Goal: Task Accomplishment & Management: Manage account settings

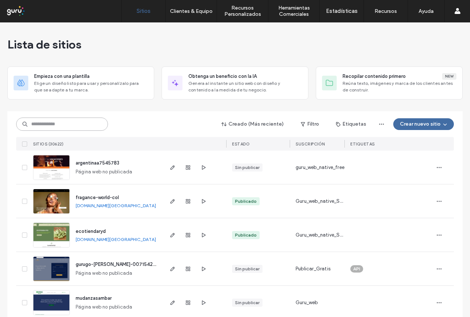
click at [71, 124] on input at bounding box center [62, 124] width 92 height 13
paste input "**********"
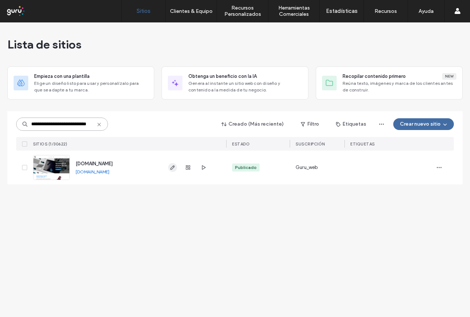
type input "**********"
click at [173, 167] on use "button" at bounding box center [173, 167] width 4 height 4
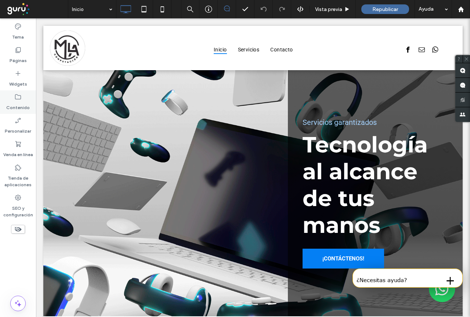
click at [21, 100] on icon at bounding box center [17, 96] width 7 height 7
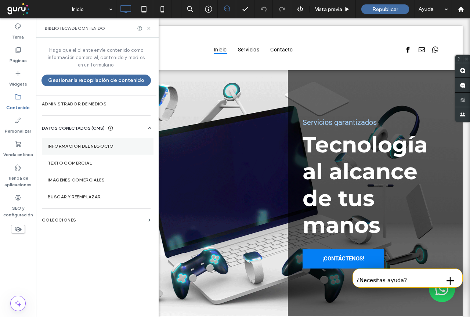
click at [72, 145] on label "Información del negocio" at bounding box center [98, 146] width 100 height 5
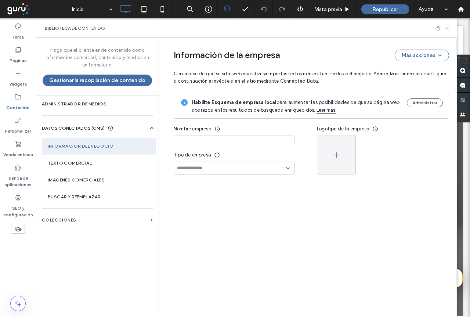
type input "**********"
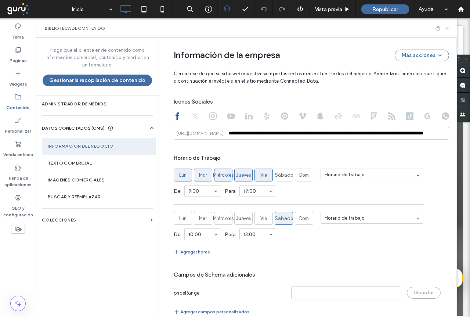
scroll to position [415, 0]
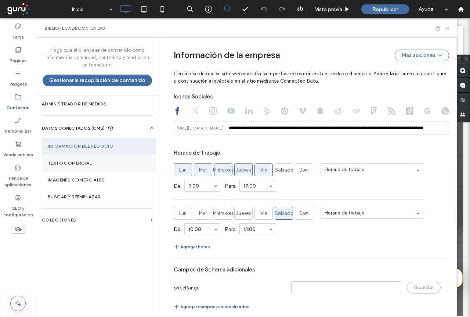
click at [58, 164] on label "Texto comercial" at bounding box center [99, 163] width 102 height 5
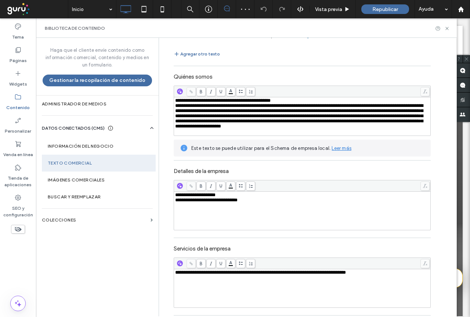
scroll to position [67, 0]
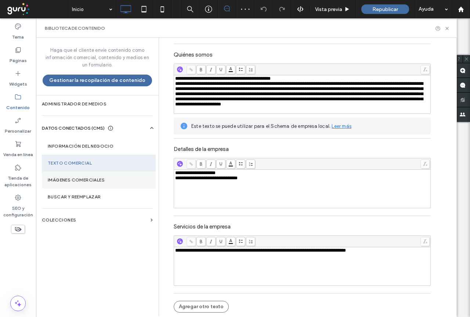
click at [62, 180] on label "Imágenes comerciales" at bounding box center [99, 180] width 102 height 5
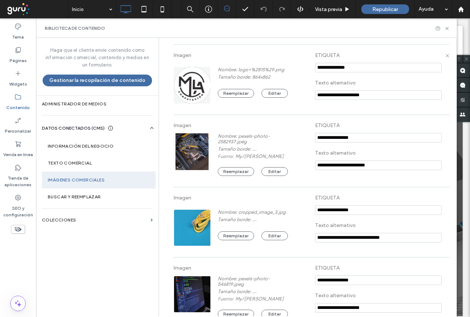
scroll to position [115, 0]
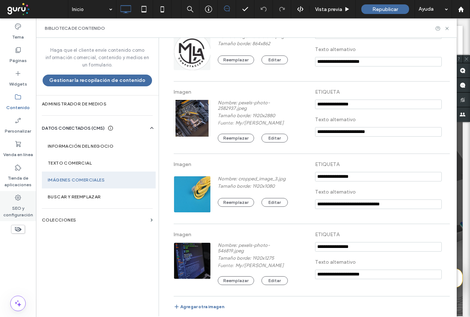
click at [19, 209] on label "SEO y configuración" at bounding box center [18, 209] width 36 height 17
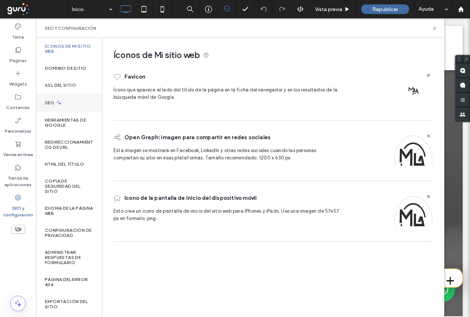
click at [48, 101] on label "SEO" at bounding box center [50, 102] width 11 height 5
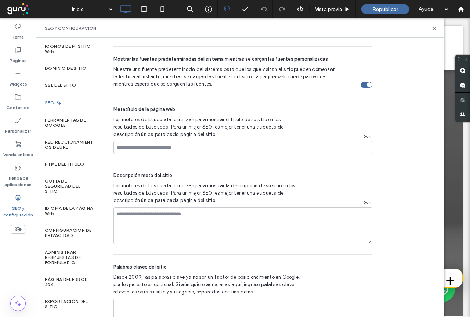
scroll to position [475, 0]
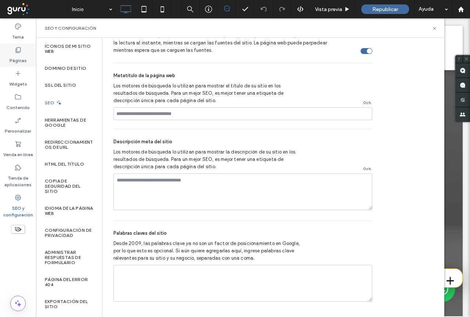
click at [20, 60] on label "Páginas" at bounding box center [18, 59] width 17 height 10
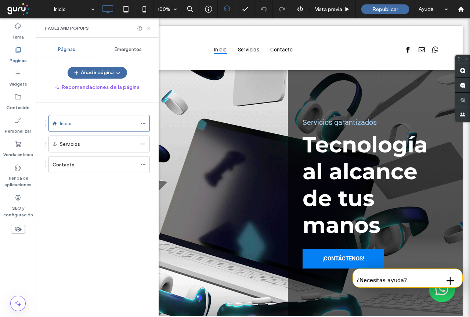
click at [131, 51] on span "Emergentes" at bounding box center [128, 50] width 27 height 6
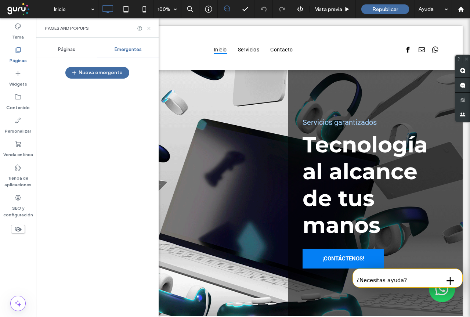
click at [148, 26] on icon at bounding box center [149, 29] width 6 height 6
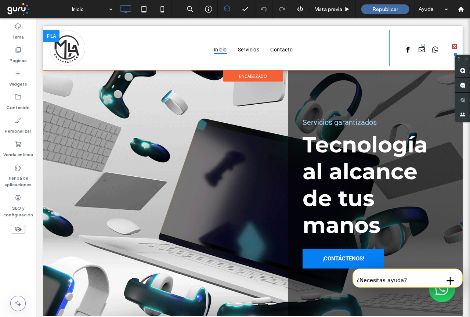
click at [394, 50] on div at bounding box center [424, 50] width 68 height 12
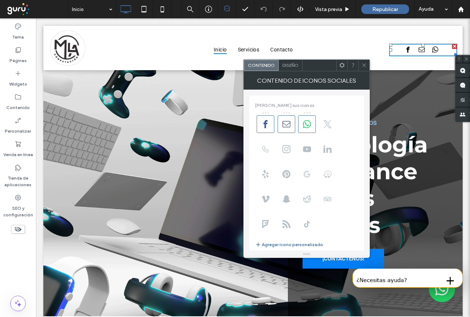
click at [309, 172] on use at bounding box center [307, 174] width 7 height 7
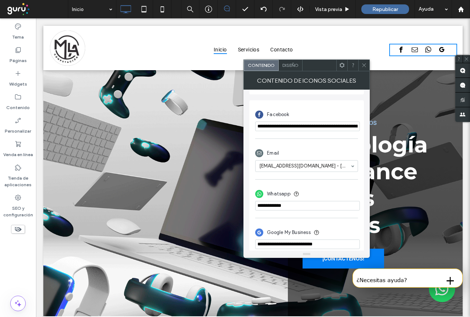
scroll to position [169, 0]
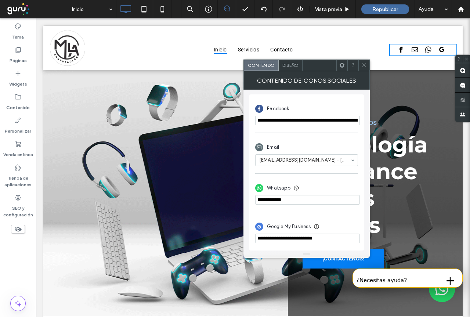
drag, startPoint x: 345, startPoint y: 242, endPoint x: 253, endPoint y: 243, distance: 91.9
click at [253, 243] on div "**********" at bounding box center [307, 172] width 115 height 156
paste input "**********"
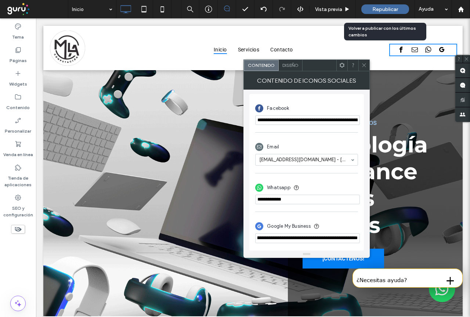
type input "**********"
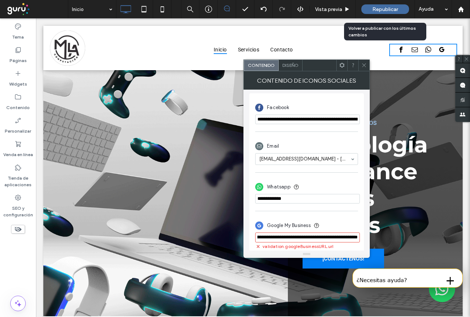
click at [387, 7] on span "Republicar" at bounding box center [386, 9] width 26 height 6
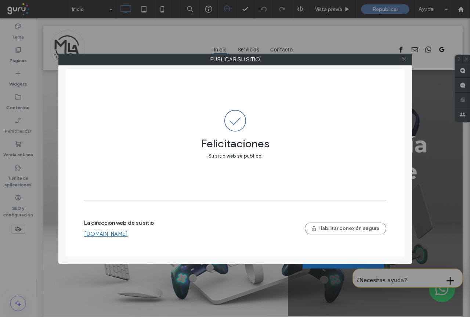
click at [404, 58] on icon at bounding box center [405, 60] width 6 height 6
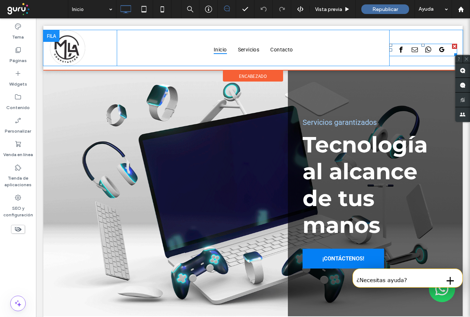
click at [439, 50] on span "google_my_business" at bounding box center [442, 49] width 9 height 9
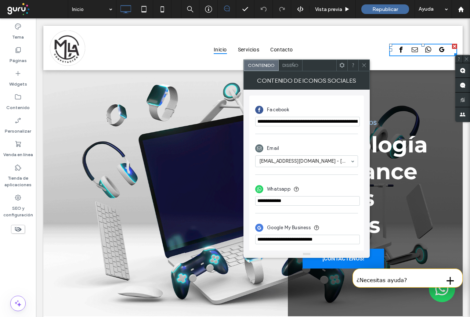
scroll to position [169, 0]
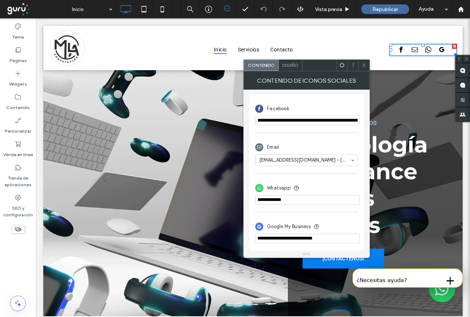
drag, startPoint x: 381, startPoint y: 255, endPoint x: 282, endPoint y: 260, distance: 99.4
paste input "**********"
type input "**********"
click at [367, 70] on span at bounding box center [365, 65] width 6 height 11
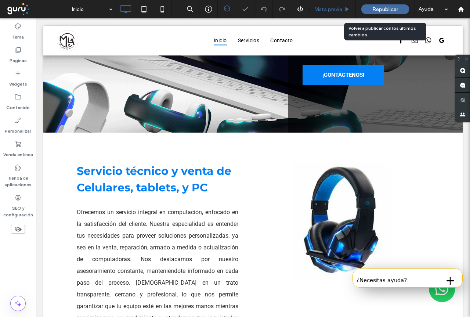
scroll to position [169, 0]
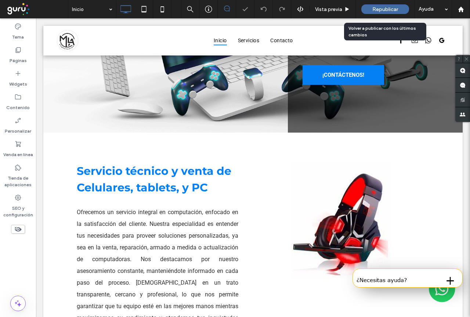
click at [378, 10] on span "Republicar" at bounding box center [386, 9] width 26 height 6
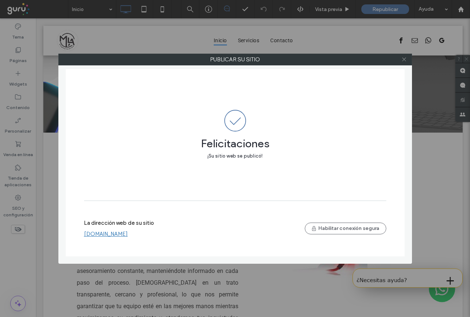
click at [404, 59] on use at bounding box center [404, 60] width 4 height 4
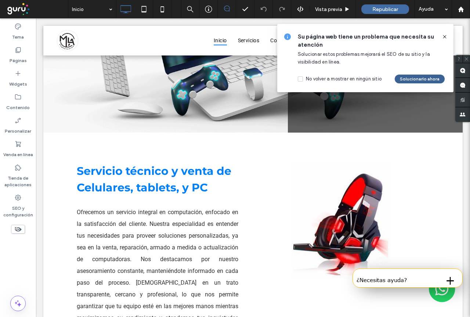
click at [429, 79] on button "Solucionarlo ahora" at bounding box center [420, 79] width 50 height 9
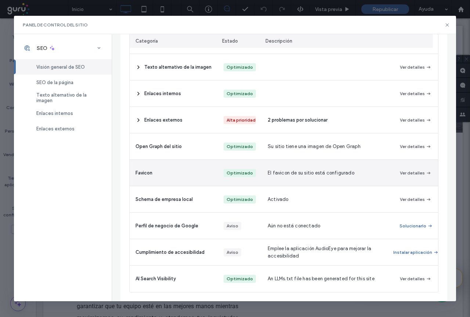
scroll to position [114, 0]
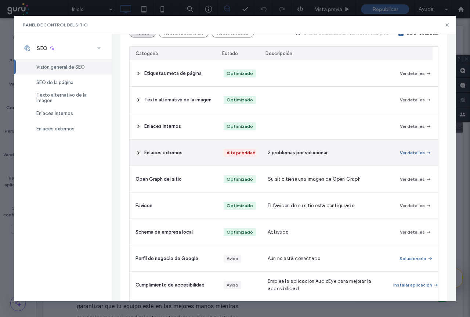
click at [416, 155] on button "Ver detalles" at bounding box center [416, 152] width 32 height 9
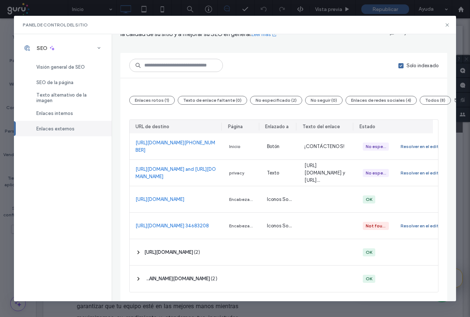
scroll to position [47, 0]
click at [448, 26] on use at bounding box center [447, 24] width 3 height 3
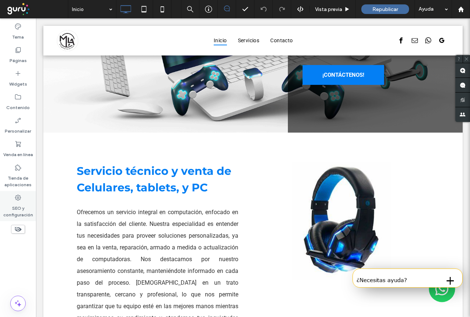
click at [18, 210] on label "SEO y configuración" at bounding box center [18, 209] width 36 height 17
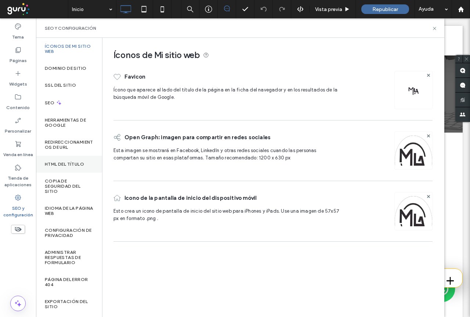
click at [59, 164] on label "HTML del título" at bounding box center [64, 164] width 39 height 5
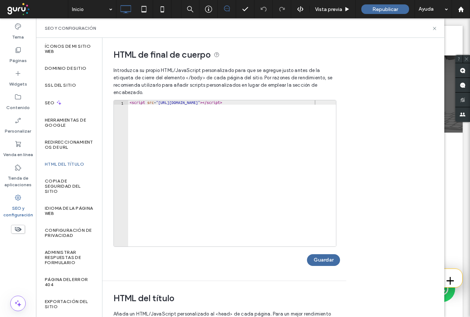
scroll to position [0, 0]
type textarea "**********"
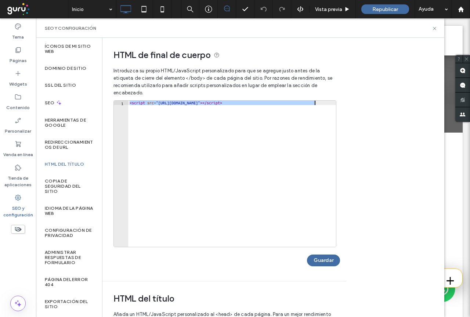
drag, startPoint x: 130, startPoint y: 103, endPoint x: 327, endPoint y: 103, distance: 197.4
click at [327, 103] on div "< script src = "https://chat.gurusoluciones.com/api/assets/chat.js?id=320441" >…" at bounding box center [232, 178] width 208 height 155
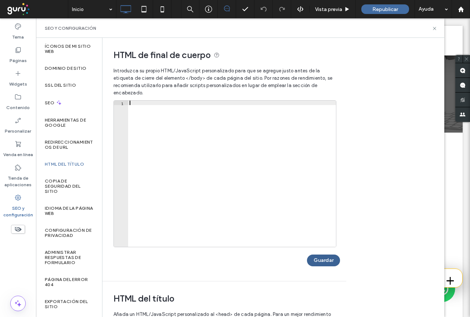
click at [327, 259] on button "Guardar" at bounding box center [323, 261] width 33 height 12
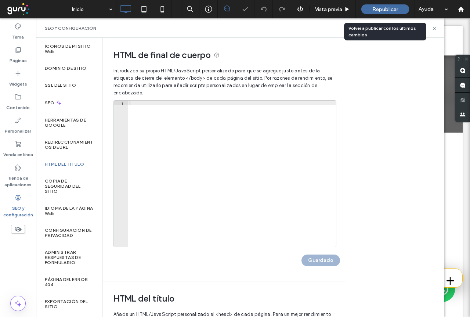
click at [380, 9] on span "Republicar" at bounding box center [386, 9] width 26 height 6
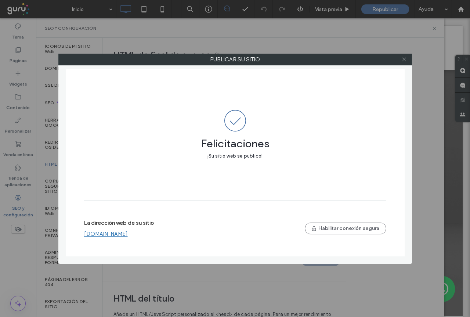
click at [402, 59] on icon at bounding box center [405, 60] width 6 height 6
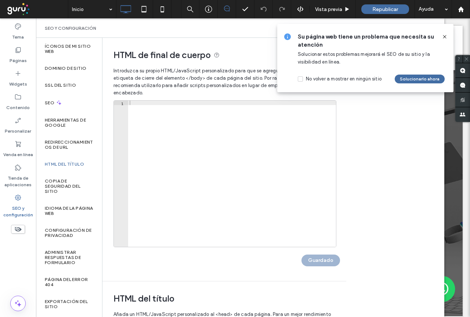
click at [136, 104] on div at bounding box center [232, 178] width 208 height 155
paste textarea "**********"
type textarea "**********"
click at [325, 261] on button "Guardar" at bounding box center [323, 261] width 33 height 12
click at [445, 34] on icon at bounding box center [445, 37] width 6 height 6
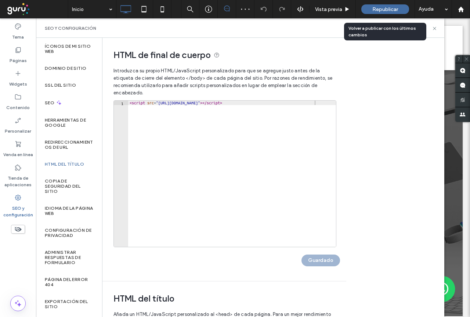
click at [384, 10] on span "Republicar" at bounding box center [386, 9] width 26 height 6
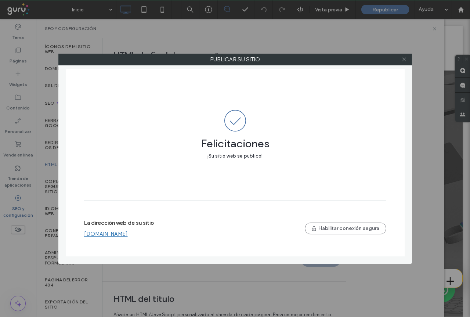
click at [404, 57] on icon at bounding box center [405, 60] width 6 height 6
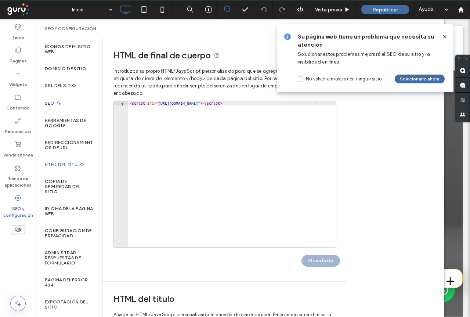
click at [446, 36] on icon at bounding box center [445, 37] width 6 height 6
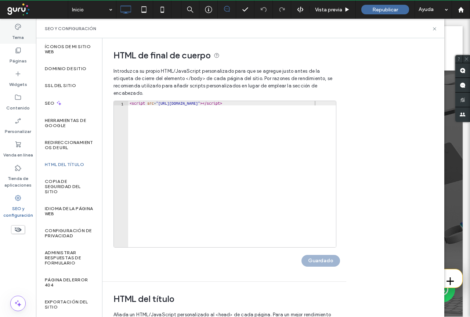
click at [17, 39] on label "Tema" at bounding box center [18, 36] width 12 height 10
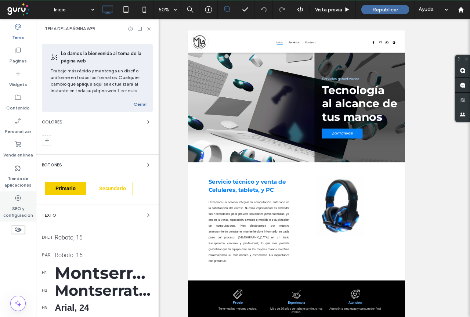
click at [15, 203] on label "SEO y configuración" at bounding box center [18, 210] width 36 height 17
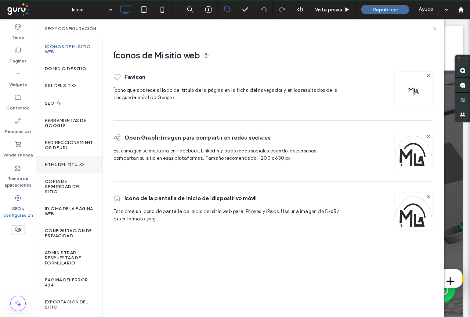
click at [60, 164] on label "HTML del título" at bounding box center [64, 164] width 39 height 5
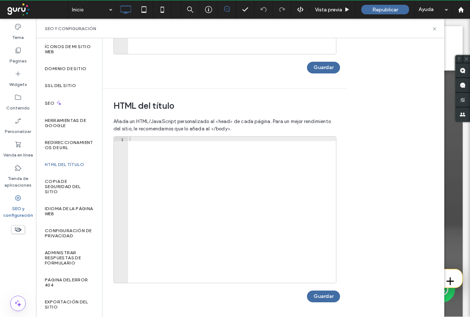
scroll to position [194, 0]
click at [160, 10] on icon at bounding box center [162, 9] width 15 height 15
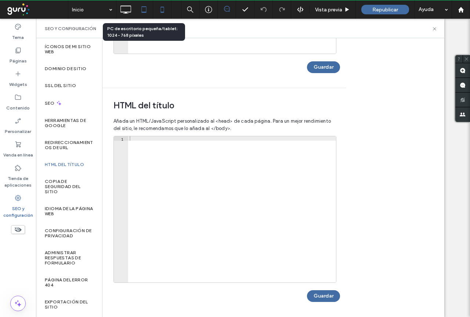
click at [144, 10] on icon at bounding box center [144, 9] width 15 height 15
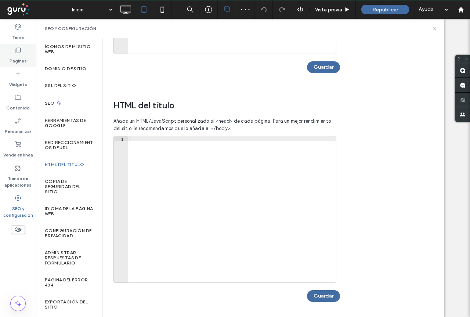
click at [21, 61] on label "Páginas" at bounding box center [18, 59] width 17 height 10
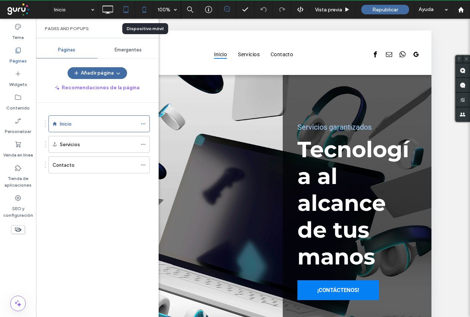
click at [144, 11] on icon at bounding box center [144, 9] width 15 height 15
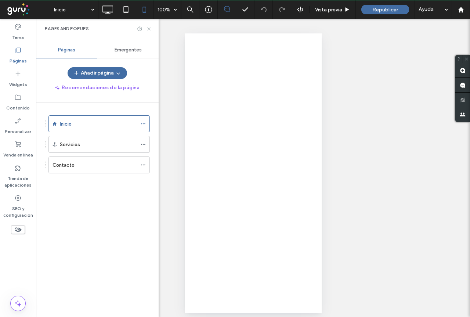
click at [150, 30] on icon at bounding box center [149, 29] width 6 height 6
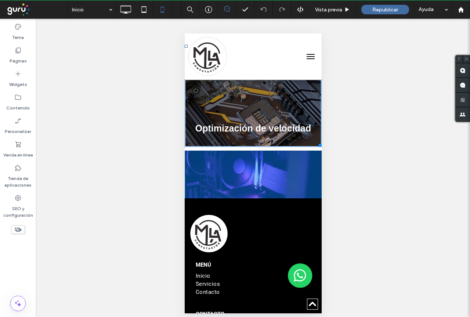
scroll to position [1235, 0]
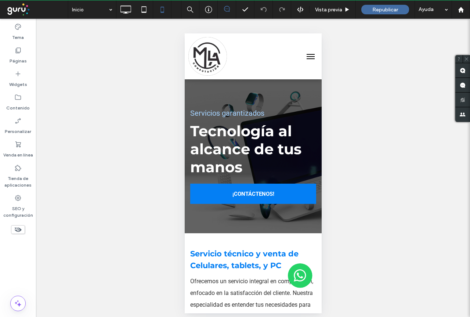
click at [307, 58] on span "menu" at bounding box center [311, 58] width 8 height 1
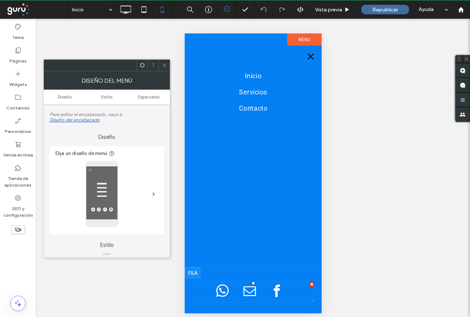
click at [233, 290] on div at bounding box center [253, 292] width 80 height 21
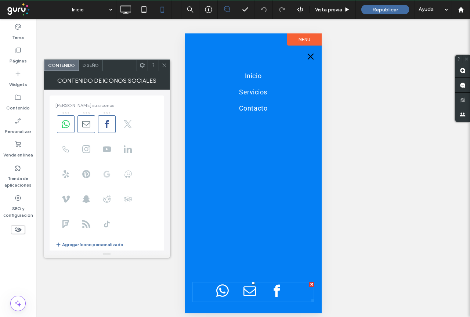
click at [109, 170] on icon at bounding box center [107, 174] width 8 height 8
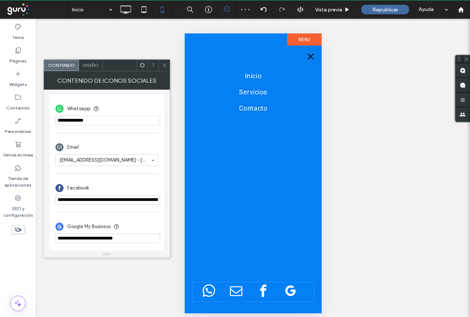
scroll to position [169, 0]
drag, startPoint x: 139, startPoint y: 238, endPoint x: 50, endPoint y: 240, distance: 89.7
click at [50, 240] on div "**********" at bounding box center [107, 172] width 115 height 156
paste input "**********"
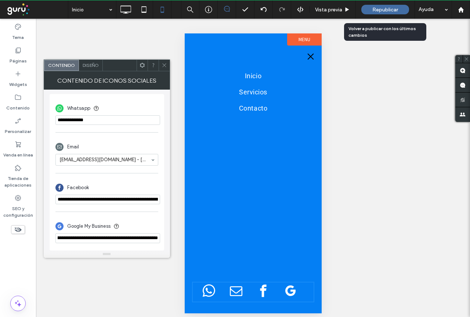
type input "**********"
click at [373, 7] on span "Republicar" at bounding box center [386, 10] width 26 height 6
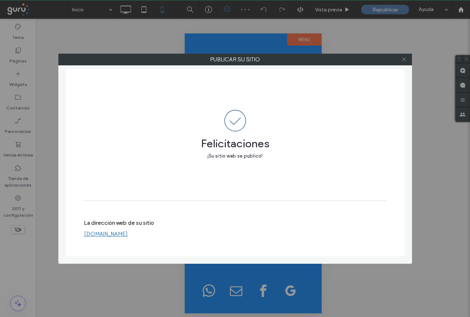
click at [403, 59] on icon at bounding box center [405, 60] width 6 height 6
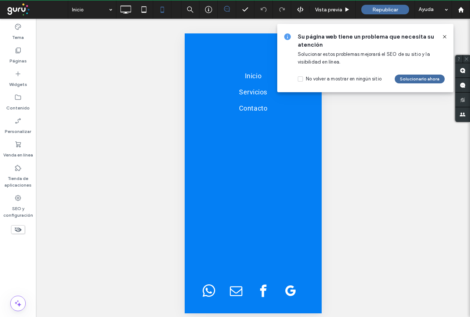
click at [445, 35] on icon at bounding box center [445, 37] width 6 height 6
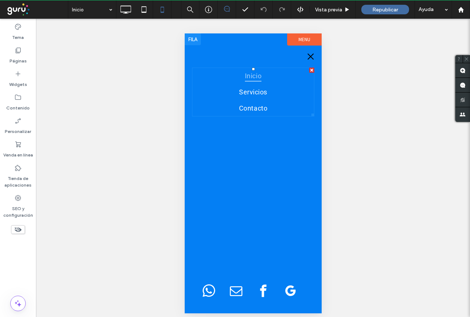
click at [253, 74] on span "Inicio" at bounding box center [253, 76] width 17 height 12
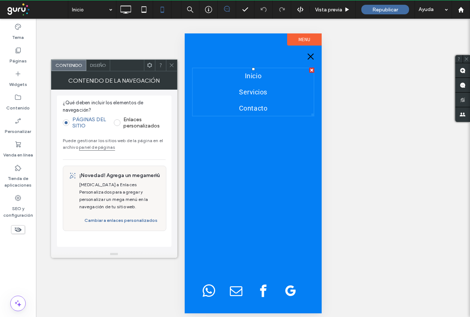
click at [174, 66] on icon at bounding box center [172, 65] width 6 height 6
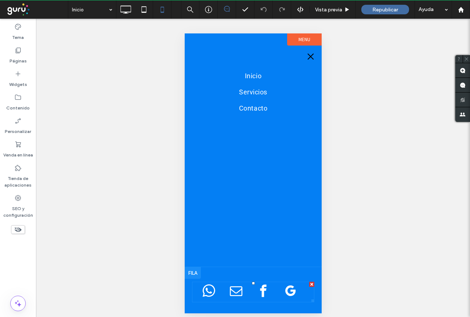
click at [252, 290] on div at bounding box center [253, 292] width 107 height 21
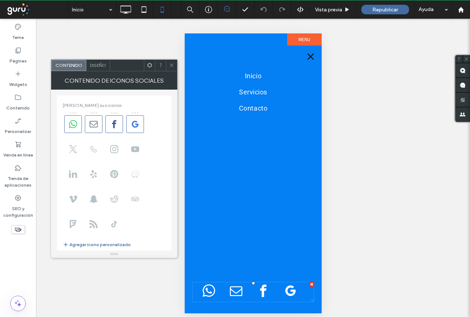
scroll to position [169, 0]
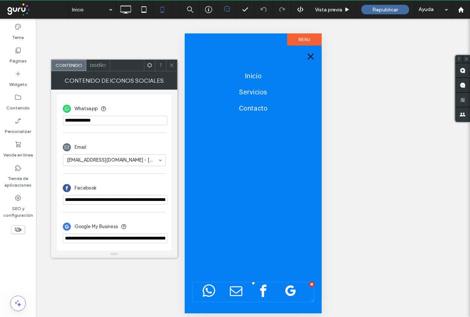
click at [172, 67] on icon at bounding box center [172, 65] width 6 height 6
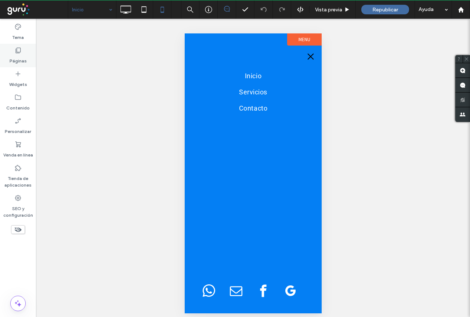
click at [13, 61] on label "Páginas" at bounding box center [18, 59] width 17 height 10
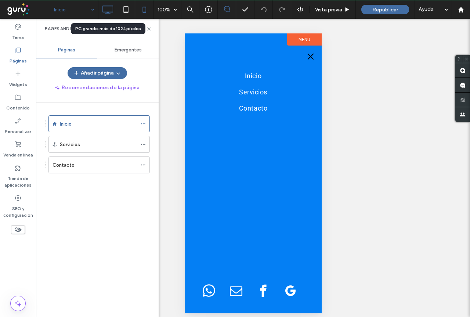
click at [107, 10] on icon at bounding box center [107, 9] width 15 height 15
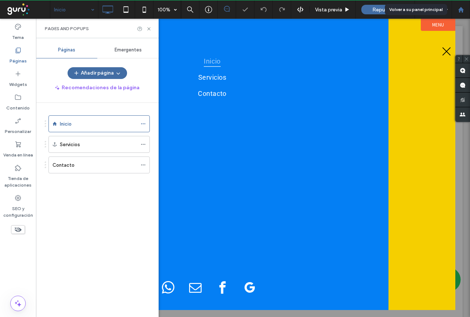
click at [462, 13] on div at bounding box center [461, 9] width 18 height 18
